Goal: Communication & Community: Answer question/provide support

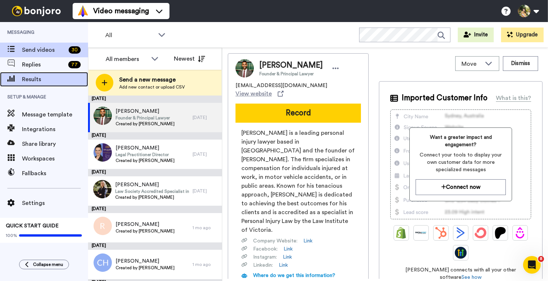
click at [47, 75] on span "Results" at bounding box center [55, 79] width 66 height 9
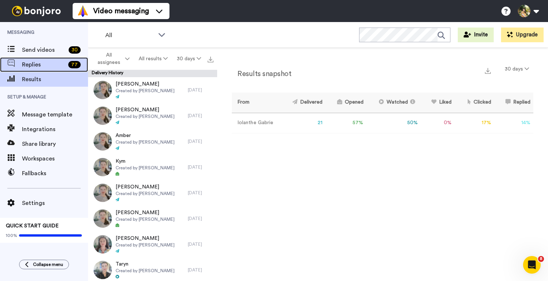
click at [39, 59] on div "Replies 77" at bounding box center [44, 64] width 88 height 15
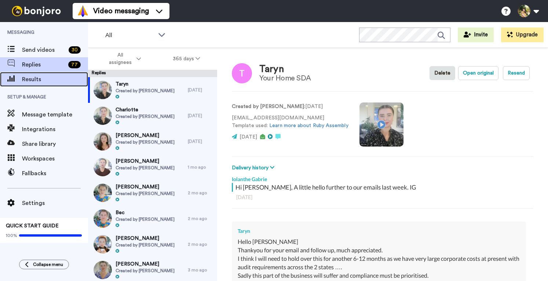
click at [44, 79] on span "Results" at bounding box center [55, 79] width 66 height 9
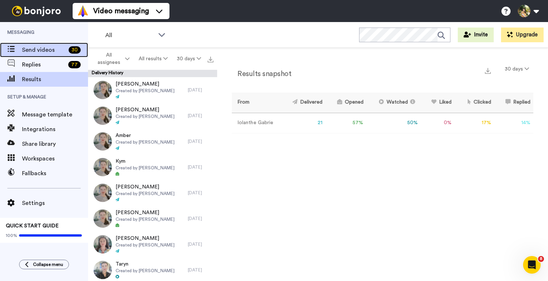
click at [30, 48] on span "Send videos" at bounding box center [44, 50] width 44 height 9
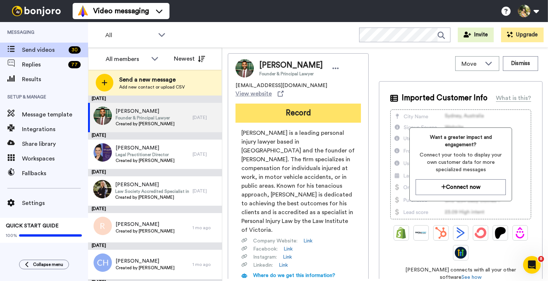
click at [306, 104] on button "Record" at bounding box center [299, 113] width 126 height 19
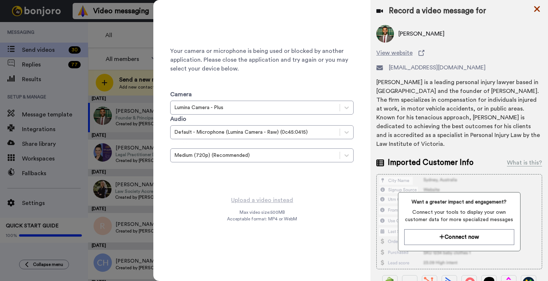
click at [535, 8] on icon at bounding box center [537, 8] width 7 height 9
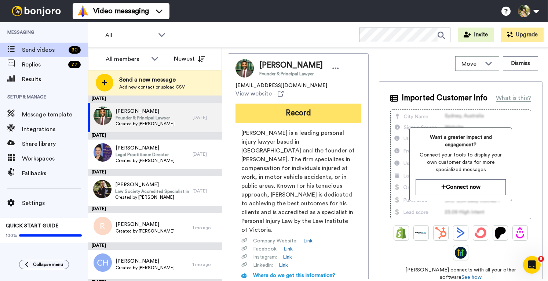
click at [302, 104] on button "Record" at bounding box center [299, 113] width 126 height 19
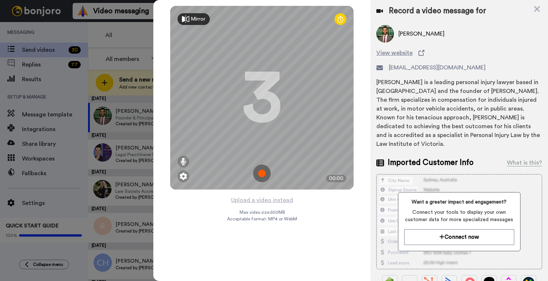
click at [264, 173] on img at bounding box center [262, 173] width 18 height 18
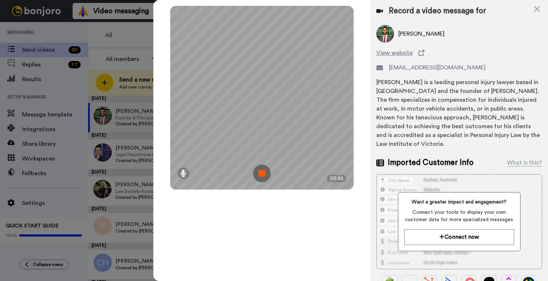
click at [263, 173] on img at bounding box center [262, 173] width 18 height 18
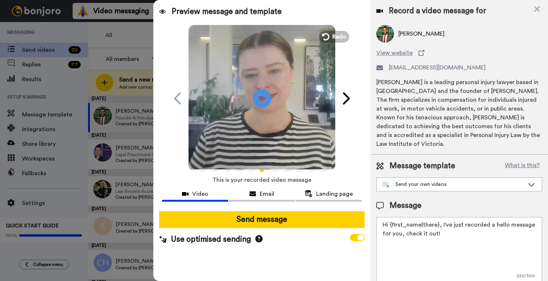
scroll to position [8, 0]
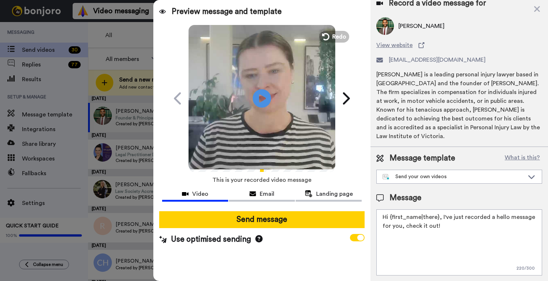
drag, startPoint x: 453, startPoint y: 235, endPoint x: 441, endPoint y: 217, distance: 21.2
click at [441, 217] on textarea "Hi {first_name|there}, I've just recorded a hello message for you, check it out!" at bounding box center [460, 242] width 166 height 66
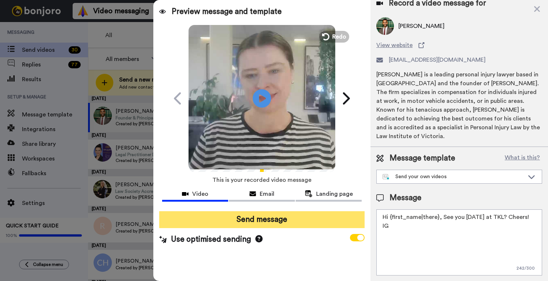
type textarea "Hi {first_name|there}, See you tomorrow at TKL? Cheers! IG"
click at [289, 216] on button "Send message" at bounding box center [262, 219] width 206 height 17
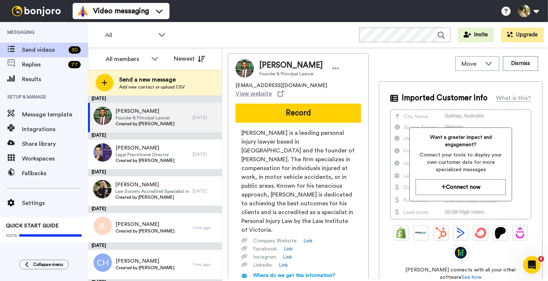
scroll to position [0, 0]
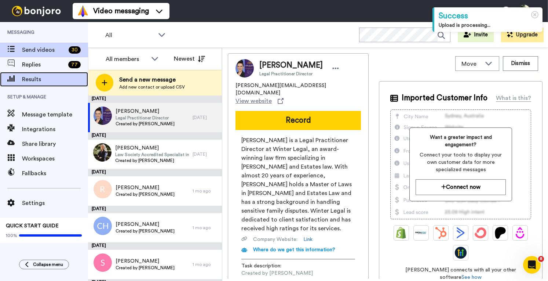
click at [35, 79] on span "Results" at bounding box center [55, 79] width 66 height 9
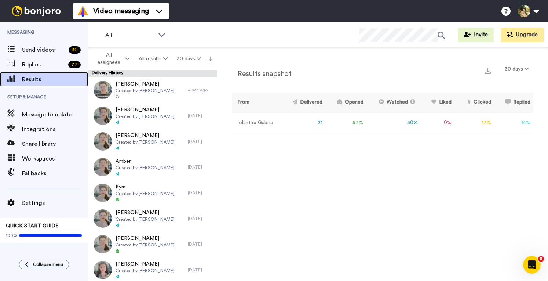
click at [31, 81] on span "Results" at bounding box center [55, 79] width 66 height 9
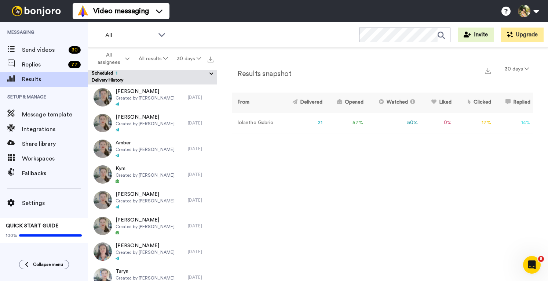
click at [104, 74] on span "Scheduled 1" at bounding box center [105, 73] width 26 height 4
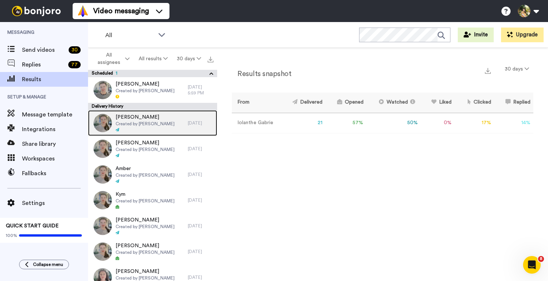
click at [148, 129] on div at bounding box center [145, 129] width 59 height 5
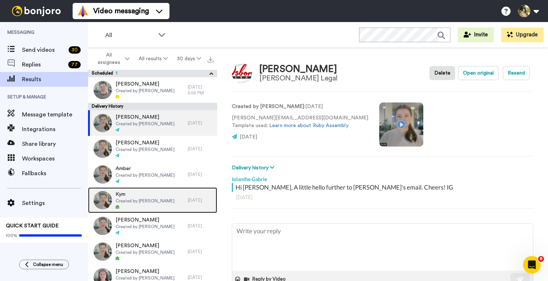
click at [130, 207] on div at bounding box center [145, 206] width 59 height 5
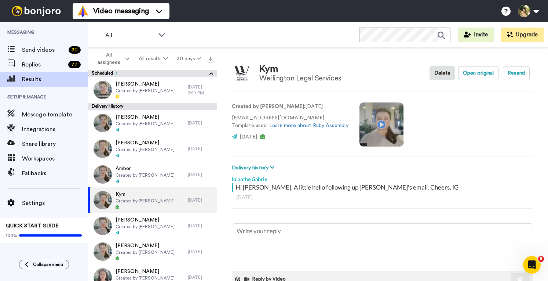
type textarea "x"
